Goal: Task Accomplishment & Management: Manage account settings

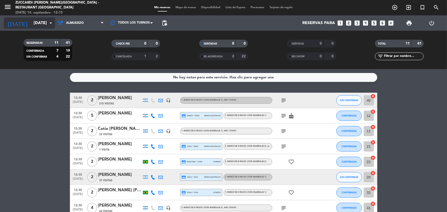
click at [41, 22] on input "[DATE]" at bounding box center [58, 23] width 54 height 10
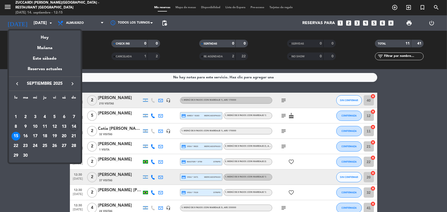
drag, startPoint x: 37, startPoint y: 178, endPoint x: 51, endPoint y: 166, distance: 18.5
click at [37, 177] on div at bounding box center [223, 106] width 447 height 212
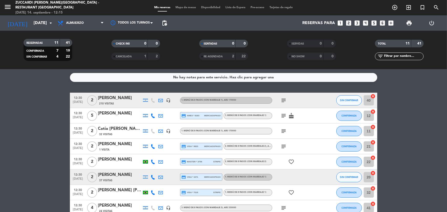
click at [113, 116] on div "[PERSON_NAME]" at bounding box center [120, 113] width 44 height 7
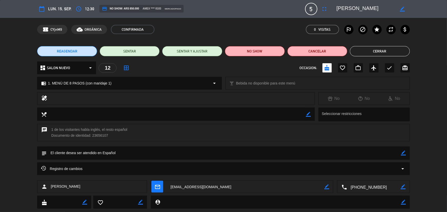
drag, startPoint x: 381, startPoint y: 53, endPoint x: 371, endPoint y: 50, distance: 10.4
click at [381, 52] on button "Cerrar" at bounding box center [380, 51] width 60 height 10
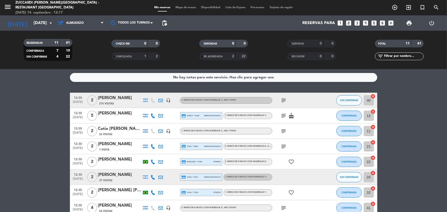
click at [123, 132] on div "Catia [PERSON_NAME]" at bounding box center [120, 129] width 44 height 7
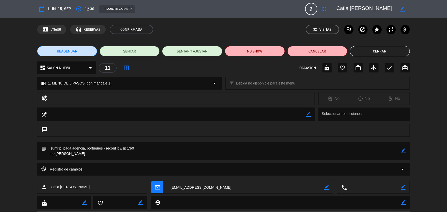
click at [372, 50] on button "Cerrar" at bounding box center [380, 51] width 60 height 10
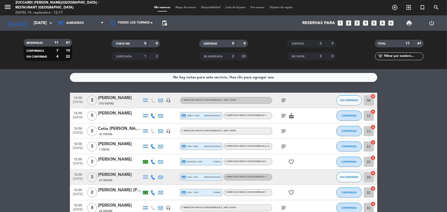
click at [283, 133] on icon "subject" at bounding box center [284, 131] width 6 height 6
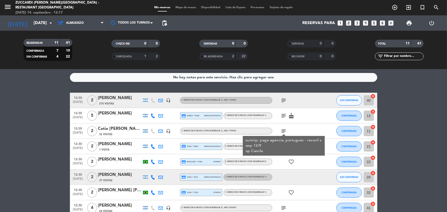
click at [116, 149] on div "1 Visita" at bounding box center [120, 150] width 44 height 4
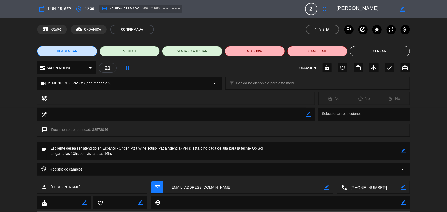
click at [372, 187] on textarea at bounding box center [374, 187] width 54 height 13
drag, startPoint x: 367, startPoint y: 8, endPoint x: 323, endPoint y: 9, distance: 44.4
click at [323, 9] on div "calendar_today lun. 15, sep. access_time 12:30 credit_card NO SHOW: ARS 340.000…" at bounding box center [223, 9] width 373 height 12
click at [199, 187] on textarea at bounding box center [246, 187] width 158 height 13
drag, startPoint x: 374, startPoint y: 8, endPoint x: 329, endPoint y: 8, distance: 45.1
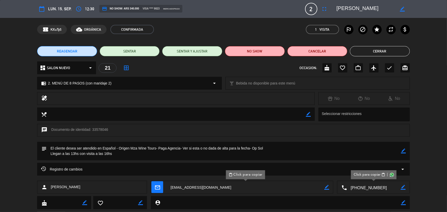
click at [329, 8] on div "calendar_today lun. 15, sep. access_time 12:30 credit_card NO SHOW: ARS 340.000…" at bounding box center [223, 9] width 373 height 12
click at [367, 49] on button "Cerrar" at bounding box center [380, 51] width 60 height 10
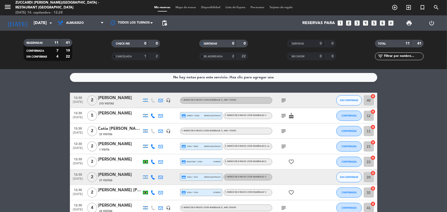
click at [112, 163] on div "[PERSON_NAME]" at bounding box center [120, 159] width 44 height 7
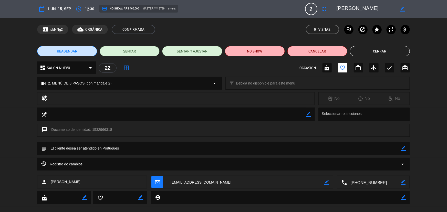
click at [361, 181] on textarea at bounding box center [374, 182] width 54 height 13
drag, startPoint x: 374, startPoint y: 8, endPoint x: 328, endPoint y: 7, distance: 46.4
click at [328, 7] on div "calendar_today lun. 15, sep. access_time 12:30 credit_card NO SHOW: ARS 460.000…" at bounding box center [223, 9] width 373 height 12
click at [370, 52] on button "Cerrar" at bounding box center [380, 51] width 60 height 10
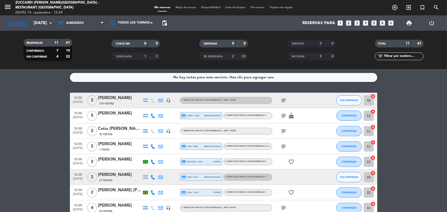
click at [114, 147] on div "[PERSON_NAME]" at bounding box center [120, 144] width 44 height 7
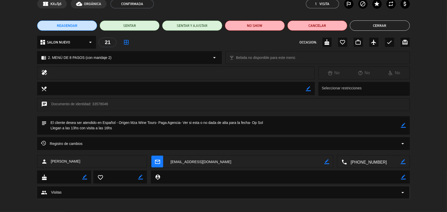
scroll to position [28, 0]
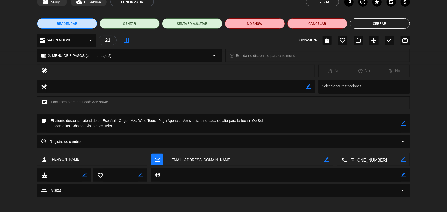
click at [402, 141] on icon "arrow_drop_down" at bounding box center [403, 142] width 6 height 6
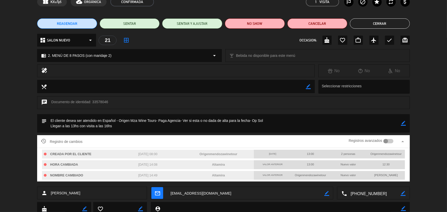
click at [392, 141] on div at bounding box center [389, 141] width 10 height 5
